Goal: Transaction & Acquisition: Subscribe to service/newsletter

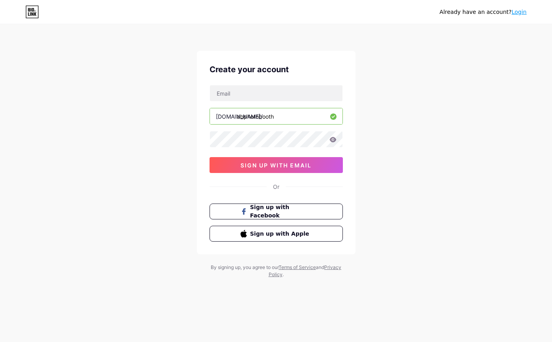
click at [386, 87] on div "Already have an account? Login Create your account [DOMAIN_NAME]/ abphotobooth …" at bounding box center [276, 151] width 552 height 303
click at [302, 90] on input "text" at bounding box center [276, 93] width 132 height 16
click at [289, 213] on span "Sign up with Facebook" at bounding box center [280, 211] width 62 height 17
click at [247, 92] on input "text" at bounding box center [276, 93] width 132 height 16
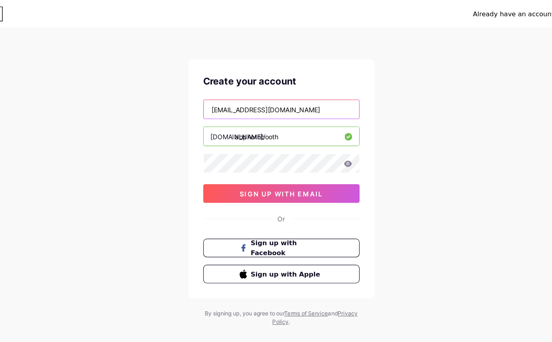
type input "[EMAIL_ADDRESS][DOMAIN_NAME]"
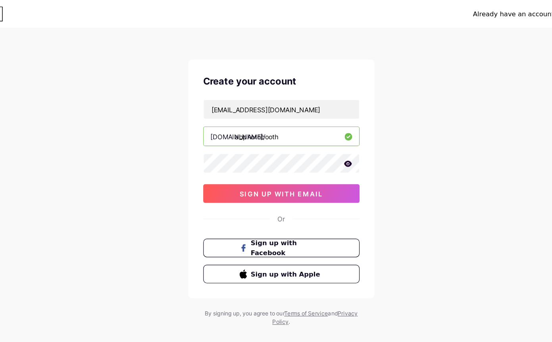
click at [329, 140] on icon at bounding box center [332, 140] width 7 height 6
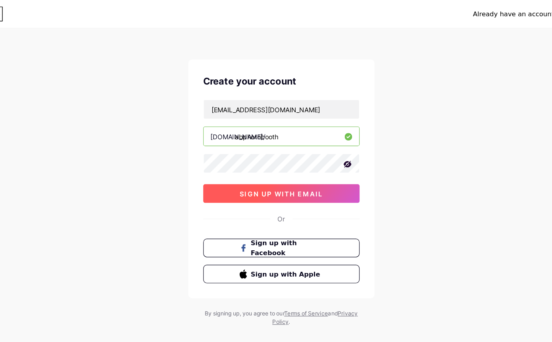
click at [259, 165] on span "sign up with email" at bounding box center [275, 165] width 71 height 7
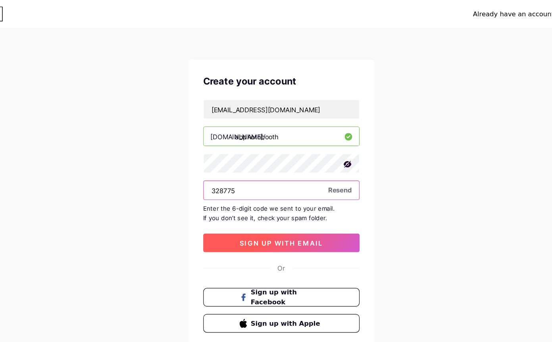
type input "328775"
click at [260, 211] on button "sign up with email" at bounding box center [275, 207] width 133 height 16
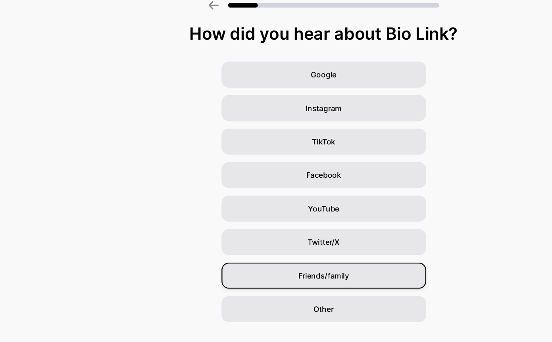
click at [295, 266] on span "Friends/family" at bounding box center [275, 271] width 43 height 10
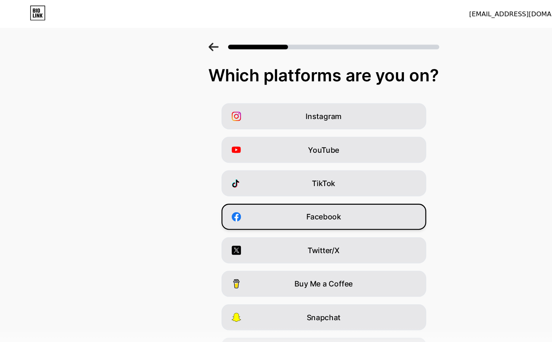
click at [287, 186] on span "Facebook" at bounding box center [276, 185] width 30 height 10
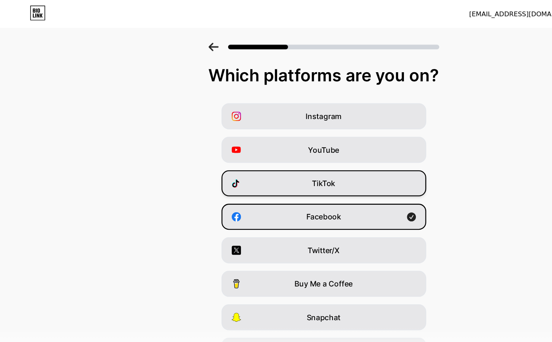
click at [314, 152] on div "TikTok" at bounding box center [276, 156] width 174 height 22
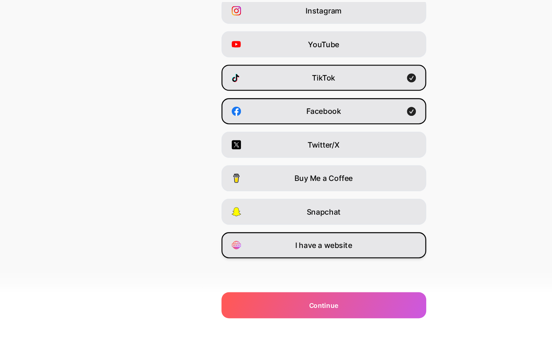
scroll to position [40, 0]
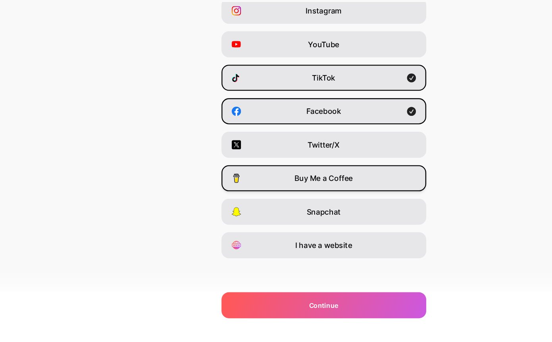
click at [327, 191] on div "Buy Me a Coffee" at bounding box center [276, 202] width 174 height 22
click at [353, 199] on icon at bounding box center [351, 203] width 8 height 8
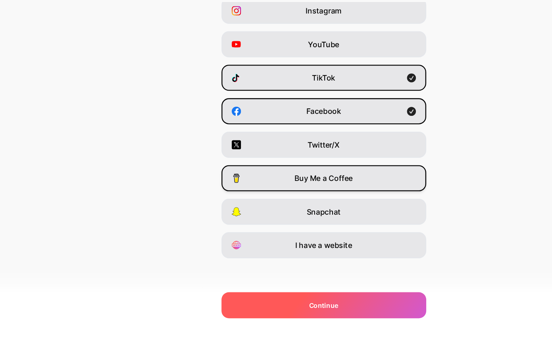
click at [274, 307] on span "Continue" at bounding box center [275, 311] width 25 height 8
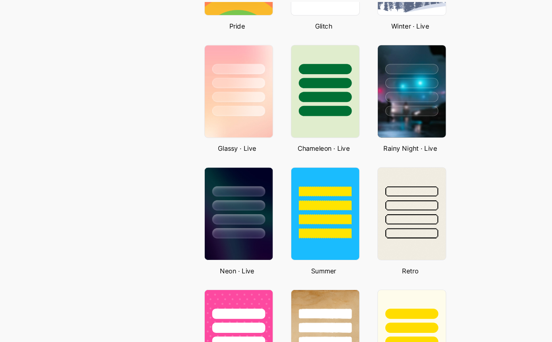
scroll to position [240, 0]
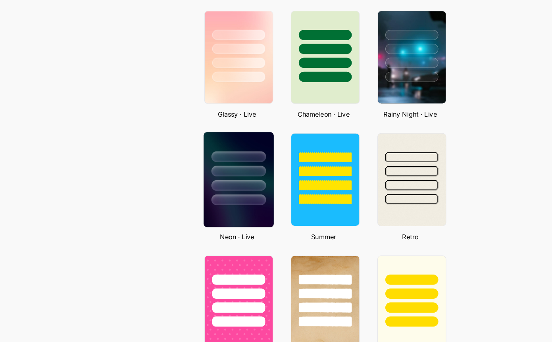
click at [188, 216] on div at bounding box center [203, 220] width 46 height 9
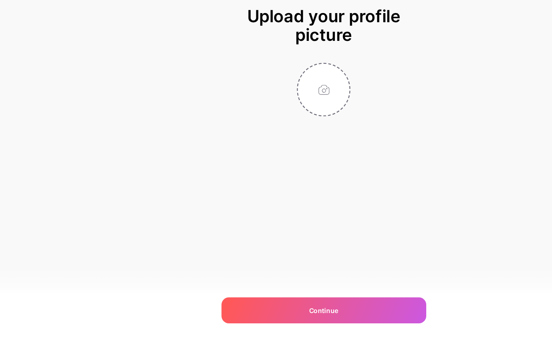
scroll to position [0, 0]
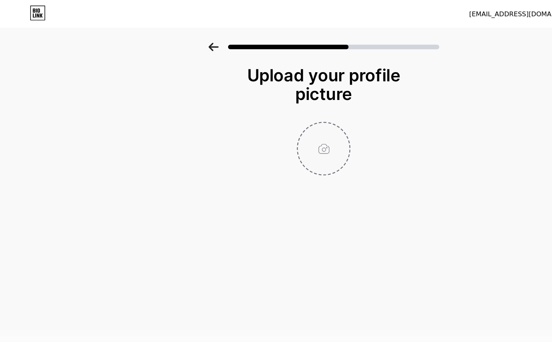
click at [278, 132] on input "file" at bounding box center [276, 127] width 44 height 44
click at [278, 126] on input "file" at bounding box center [276, 127] width 44 height 44
type input "C:\fakepath\ABlogo.png"
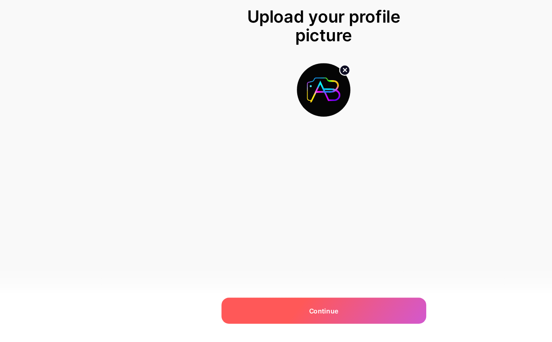
click at [266, 304] on div "Continue" at bounding box center [276, 315] width 174 height 22
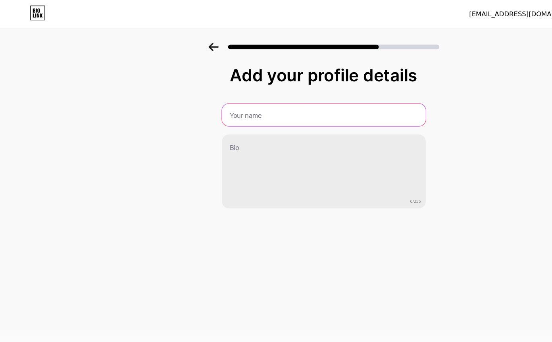
click at [249, 103] on input "text" at bounding box center [276, 97] width 174 height 19
type input "AB Photobooth"
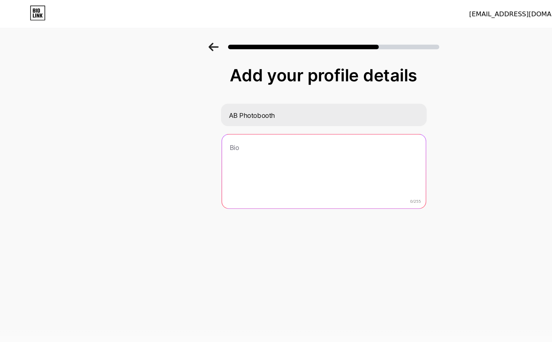
click at [230, 130] on textarea at bounding box center [276, 147] width 174 height 64
drag, startPoint x: 249, startPoint y: 127, endPoint x: 181, endPoint y: 113, distance: 69.6
click at [184, 119] on div "Add your profile details AB Photobooth Snap the Feeling 16/255 Continue Error" at bounding box center [276, 126] width 552 height 181
paste textarea "Making your memories a-b-solutely unforgettable! 📸 Fun, modern, and interactive…"
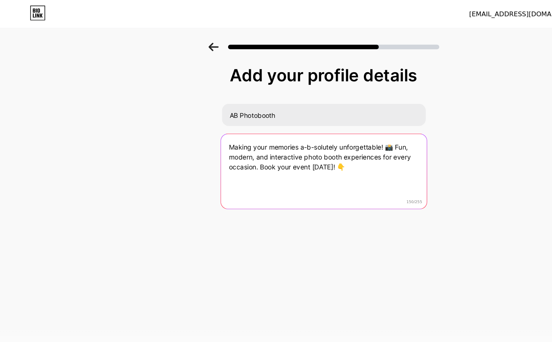
click at [257, 125] on textarea "Making your memories a-b-solutely unforgettable! 📸 Fun, modern, and interactive…" at bounding box center [275, 146] width 175 height 65
click at [264, 126] on textarea "Making your memories A-b-solutely unforgettable! 📸 Fun, modern, and interactive…" at bounding box center [275, 146] width 175 height 65
click at [319, 161] on textarea "Making your memories A-B-solutely unforgettable! 📸 Fun, modern, and interactive…" at bounding box center [275, 146] width 175 height 65
click at [320, 160] on textarea "Making your memories A-B-solutely unforgettable! 📸 Fun, modern, and interactive…" at bounding box center [275, 146] width 175 height 65
click at [305, 159] on textarea "Making your memories A-B-solutely unforgettable! 📸 Fun, modern, and interactive…" at bounding box center [275, 146] width 175 height 65
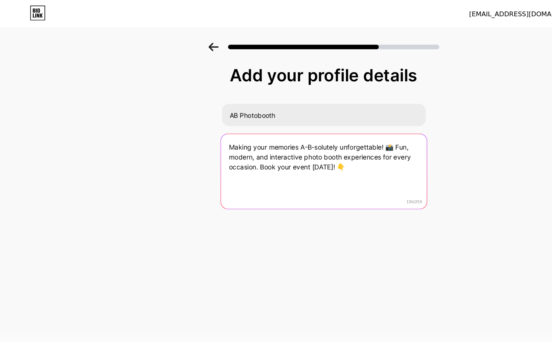
click at [296, 150] on textarea "Making your memories A-B-solutely unforgettable! 📸 Fun, modern, and interactive…" at bounding box center [275, 146] width 175 height 65
drag, startPoint x: 339, startPoint y: 124, endPoint x: 257, endPoint y: 135, distance: 82.4
click at [257, 135] on textarea "Making your memories A-B-solutely unforgettable! 📸 Fun, modern, and interactive…" at bounding box center [275, 146] width 175 height 65
drag, startPoint x: 225, startPoint y: 133, endPoint x: 258, endPoint y: 134, distance: 33.3
click at [258, 134] on textarea "Making your memories A-B-solutely unforgettable! 📸 Immersive photo booth experi…" at bounding box center [275, 146] width 175 height 65
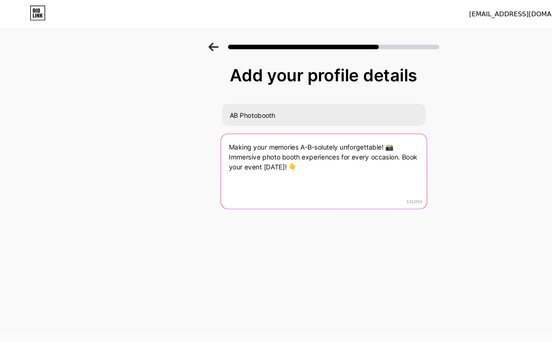
click at [266, 140] on textarea "Making your memories A-B-solutely unforgettable! 📸 Immersive photo booth experi…" at bounding box center [275, 146] width 175 height 65
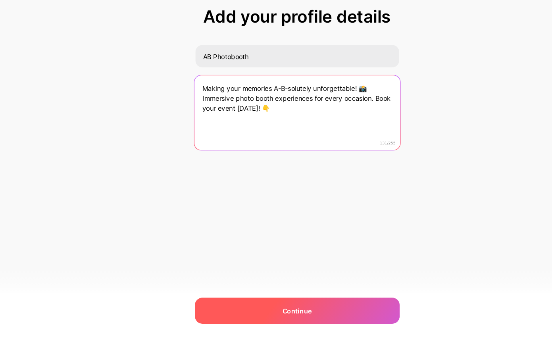
type textarea "Making your memories A-B-solutely unforgettable! 📸 Immersive photo booth experi…"
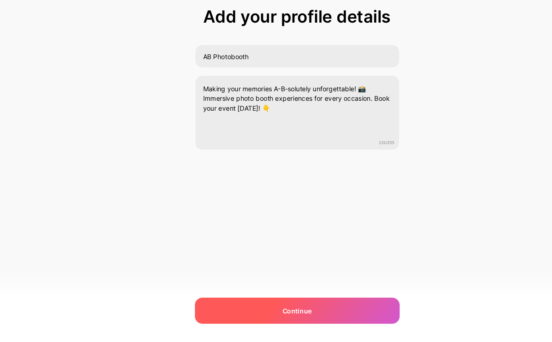
click at [234, 304] on div "Continue" at bounding box center [276, 315] width 174 height 22
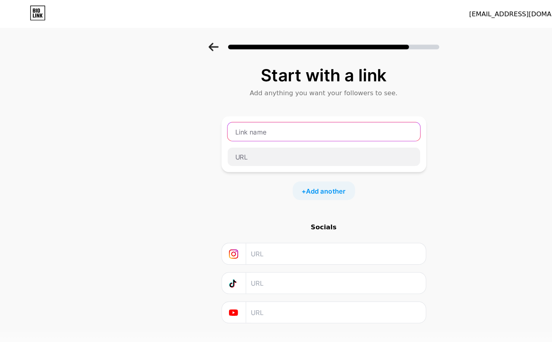
click at [302, 112] on input "text" at bounding box center [276, 112] width 164 height 16
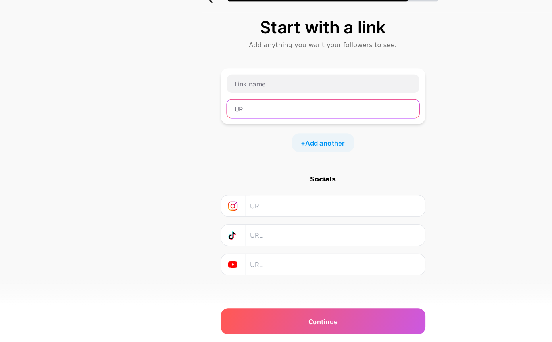
click at [230, 126] on input "text" at bounding box center [276, 134] width 164 height 16
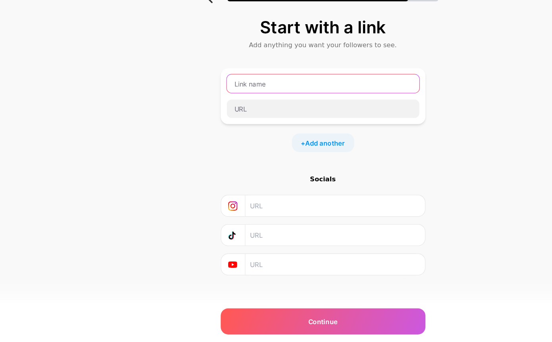
click at [231, 104] on input "text" at bounding box center [276, 112] width 164 height 16
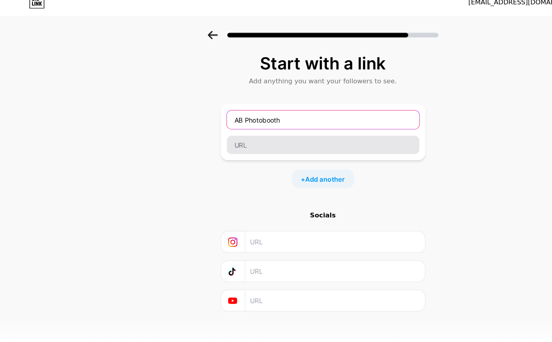
type input "AB Photobooth"
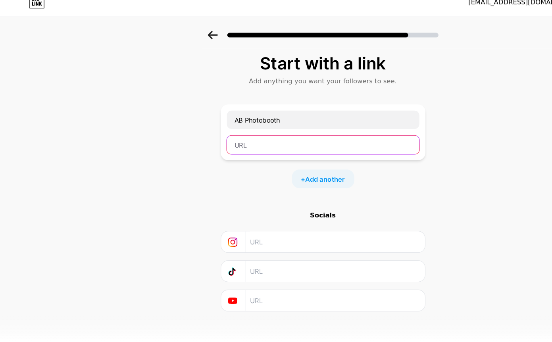
click at [234, 126] on input "text" at bounding box center [276, 134] width 164 height 16
click at [215, 126] on input "text" at bounding box center [276, 134] width 164 height 16
paste input "[URL][DOMAIN_NAME]"
click at [228, 207] on input "text" at bounding box center [286, 216] width 144 height 18
click at [229, 232] on input "text" at bounding box center [286, 241] width 144 height 18
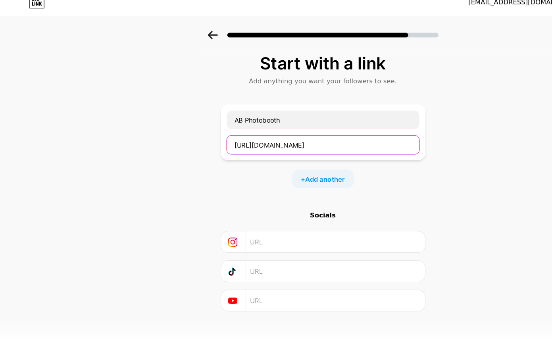
click at [225, 126] on input "[URL][DOMAIN_NAME]" at bounding box center [276, 134] width 164 height 16
paste input "[DOMAIN_NAME][EMAIL_ADDRESS][DOMAIN_NAME]"
type input "[URL][DOMAIN_NAME]"
click at [228, 232] on input "text" at bounding box center [286, 241] width 144 height 18
paste input "[URL][EMAIL_ADDRESS][DOMAIN_NAME][DOMAIN_NAME]"
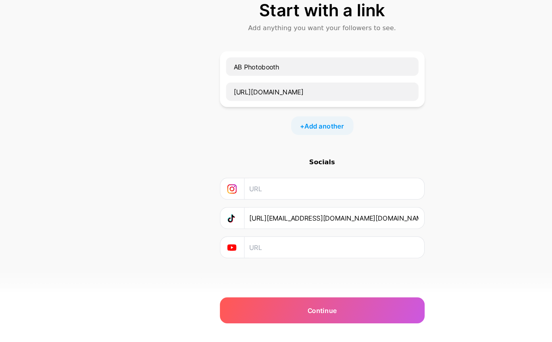
scroll to position [5, 0]
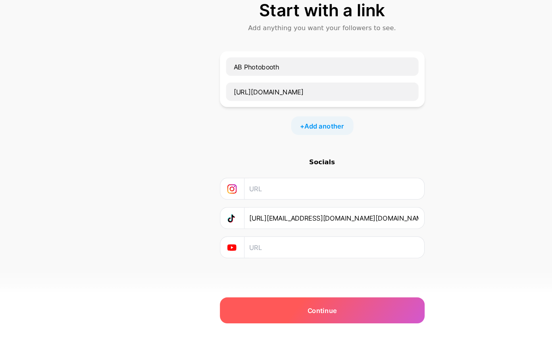
type input "[URL][EMAIL_ADDRESS][DOMAIN_NAME][DOMAIN_NAME]"
click at [274, 311] on span "Continue" at bounding box center [275, 315] width 25 height 8
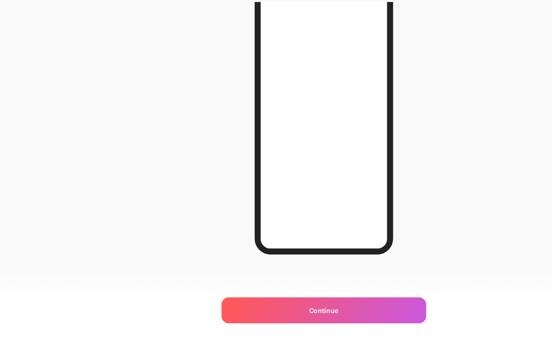
scroll to position [57, 0]
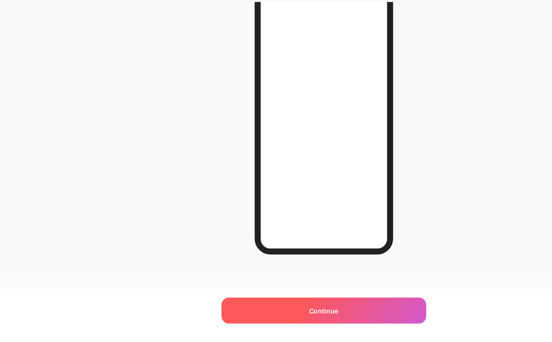
click at [268, 311] on span "Continue" at bounding box center [275, 315] width 25 height 8
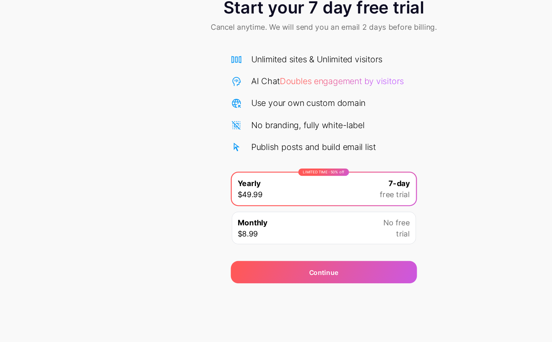
click at [329, 226] on div "Monthly $8.99 No free trial" at bounding box center [275, 240] width 157 height 28
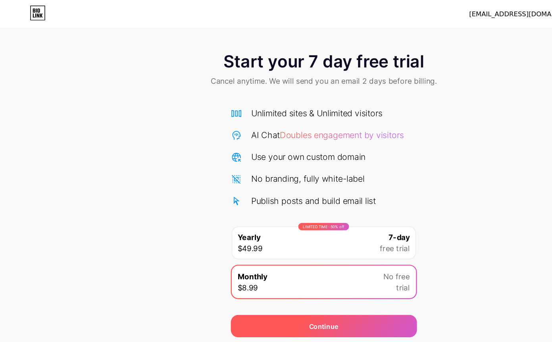
click at [274, 283] on div "Continue" at bounding box center [276, 277] width 159 height 19
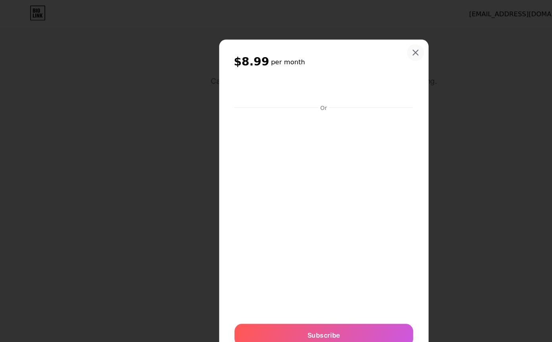
click at [353, 44] on icon at bounding box center [354, 45] width 4 height 4
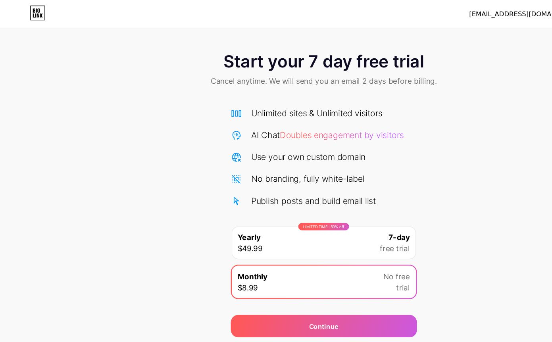
click at [302, 207] on div "LIMITED TIME : 50% off Yearly $49.99 7-day free trial" at bounding box center [275, 207] width 157 height 28
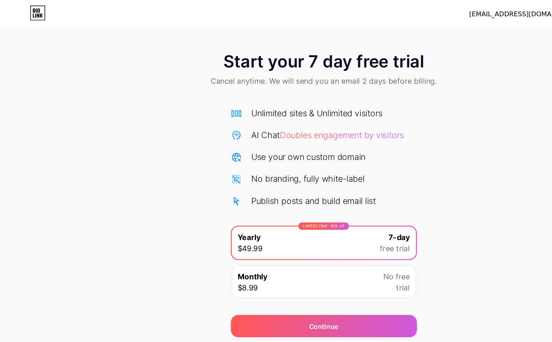
click at [303, 236] on div "Monthly $8.99 No free trial" at bounding box center [275, 240] width 157 height 28
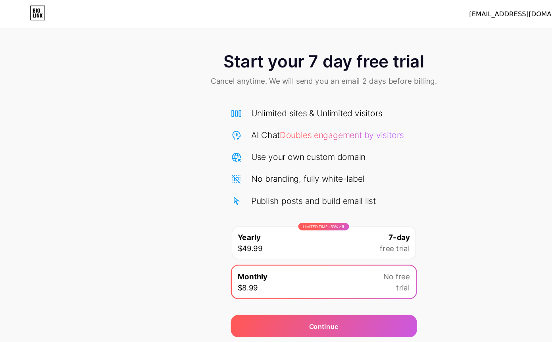
click at [396, 157] on div "Start your 7 day free trial Cancel anytime. We will send you an email 2 days be…" at bounding box center [276, 161] width 552 height 251
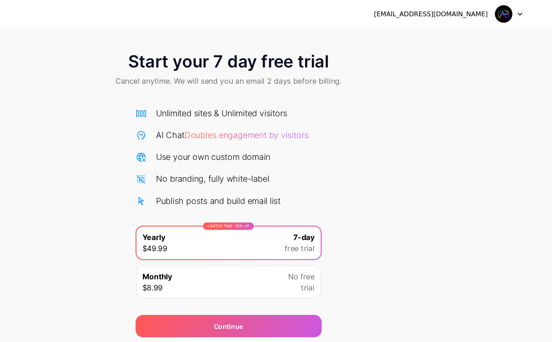
click at [503, 10] on img at bounding box center [510, 11] width 15 height 15
click at [522, 13] on icon at bounding box center [524, 12] width 4 height 3
click at [523, 11] on icon at bounding box center [524, 12] width 3 height 2
click at [503, 13] on img at bounding box center [510, 11] width 15 height 15
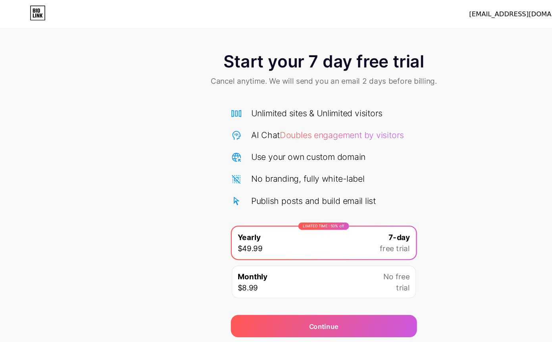
click at [32, 14] on icon at bounding box center [31, 11] width 13 height 13
click at [446, 14] on div "[EMAIL_ADDRESS][DOMAIN_NAME]" at bounding box center [448, 12] width 97 height 8
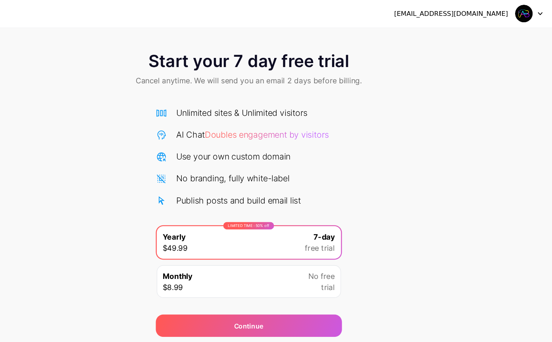
click at [503, 11] on img at bounding box center [510, 11] width 15 height 15
click at [503, 11] on div at bounding box center [514, 12] width 23 height 14
click at [414, 11] on div "[EMAIL_ADDRESS][DOMAIN_NAME]" at bounding box center [448, 12] width 97 height 8
